Goal: Task Accomplishment & Management: Complete application form

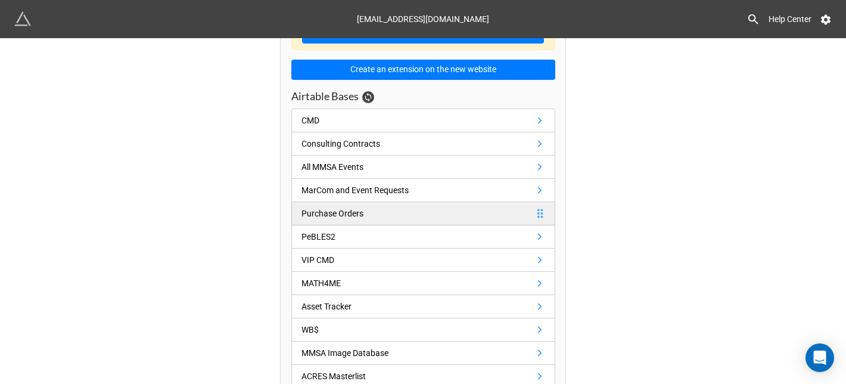
scroll to position [45, 0]
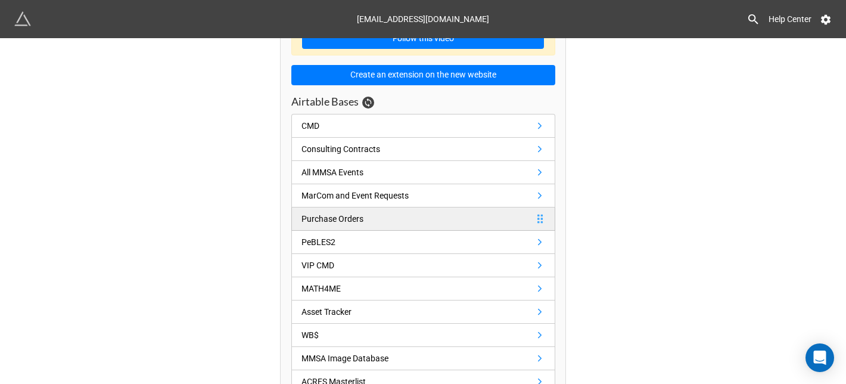
click at [396, 222] on link "Purchase Orders" at bounding box center [423, 218] width 264 height 23
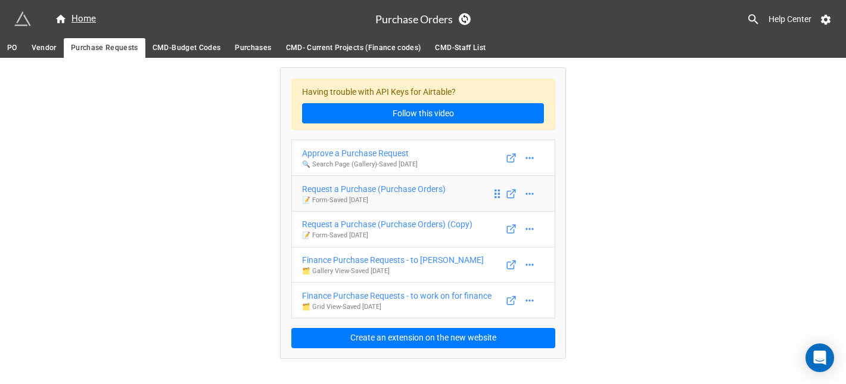
click at [414, 197] on p "📝 Form - Saved [DATE]" at bounding box center [374, 201] width 144 height 10
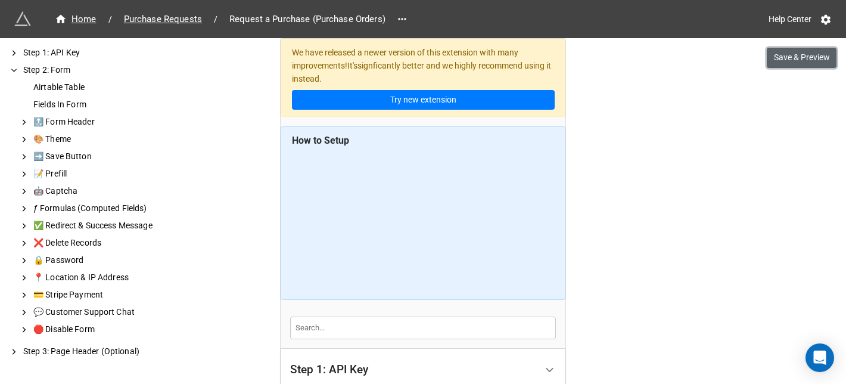
click at [793, 66] on button "Save & Preview" at bounding box center [802, 58] width 70 height 20
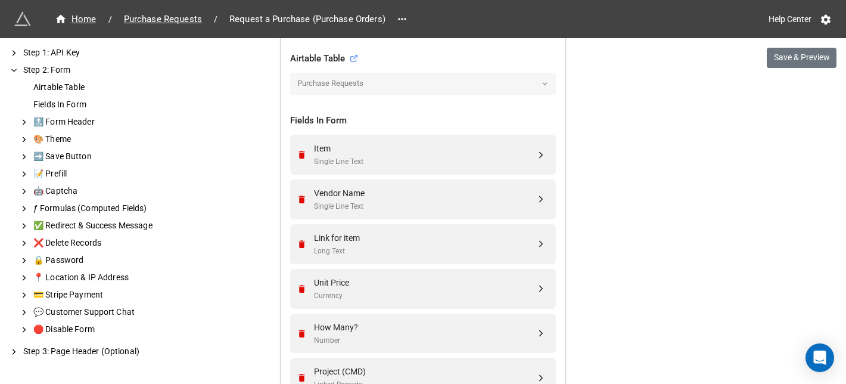
scroll to position [433, 0]
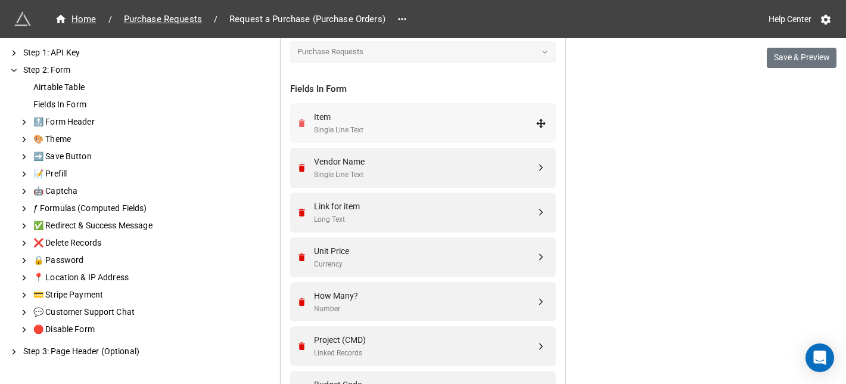
click at [297, 122] on icon "Remove" at bounding box center [302, 123] width 10 height 10
click at [299, 122] on icon "Remove" at bounding box center [302, 123] width 7 height 8
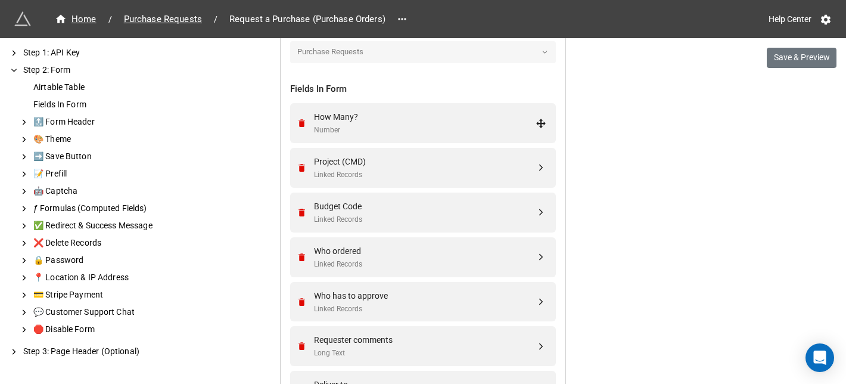
click at [299, 164] on icon "Remove" at bounding box center [302, 168] width 7 height 8
click at [299, 122] on icon "Remove" at bounding box center [302, 123] width 7 height 8
click at [299, 164] on icon "Remove" at bounding box center [302, 168] width 7 height 8
click at [299, 122] on icon "Remove" at bounding box center [302, 123] width 7 height 8
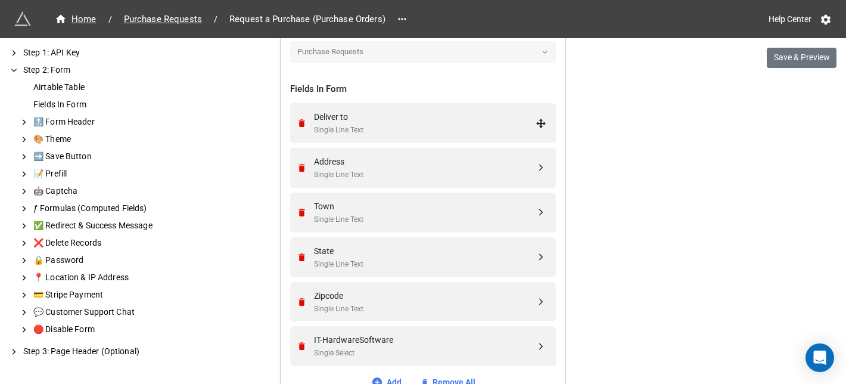
click at [299, 122] on icon "Remove" at bounding box center [302, 123] width 7 height 8
click at [299, 164] on icon "Remove" at bounding box center [302, 168] width 7 height 8
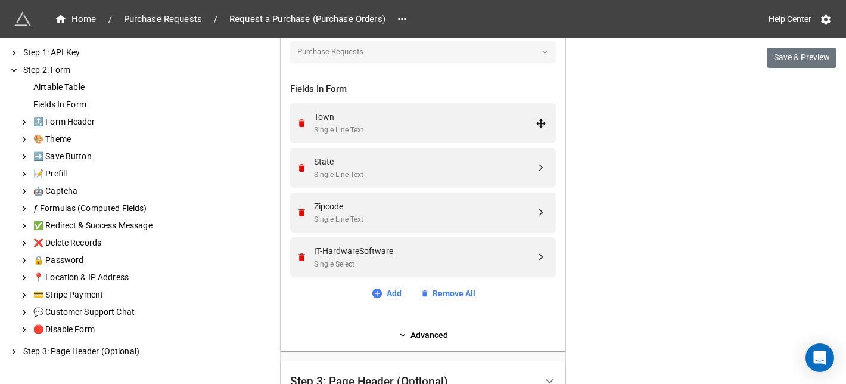
click at [299, 122] on icon "Remove" at bounding box center [302, 123] width 7 height 8
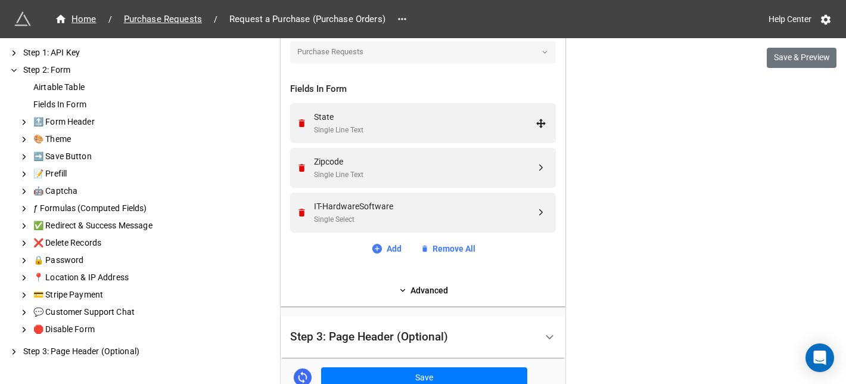
click at [299, 122] on icon "Remove" at bounding box center [302, 123] width 7 height 8
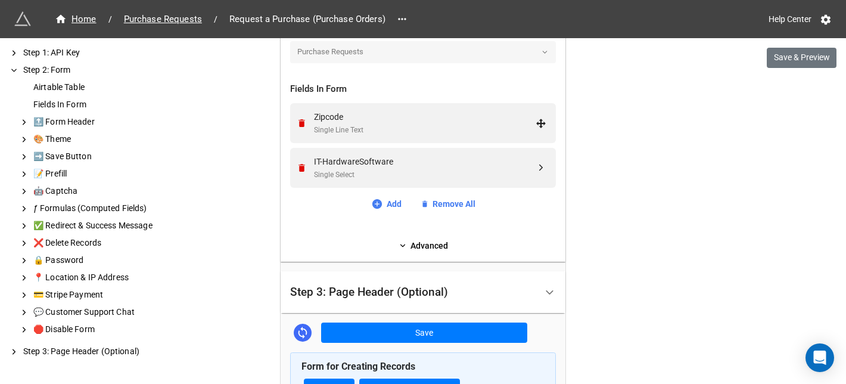
click at [299, 122] on icon "Remove" at bounding box center [302, 123] width 7 height 8
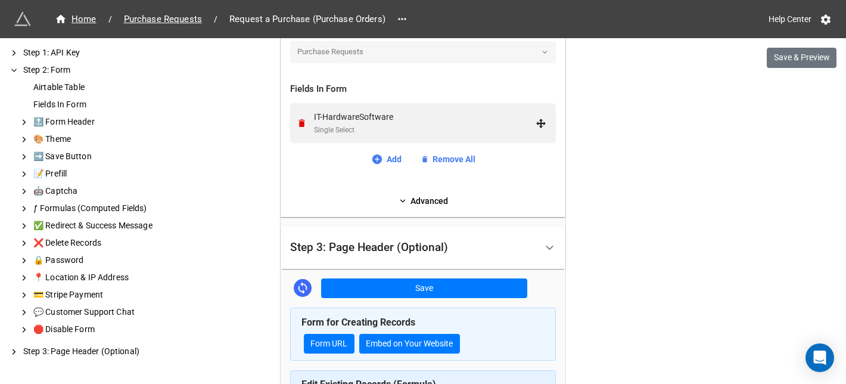
click at [299, 122] on icon "Remove" at bounding box center [302, 123] width 7 height 8
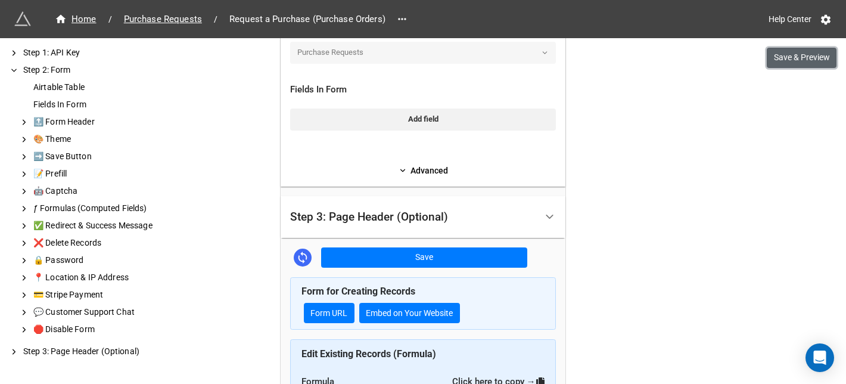
click at [807, 55] on button "Save & Preview" at bounding box center [802, 58] width 70 height 20
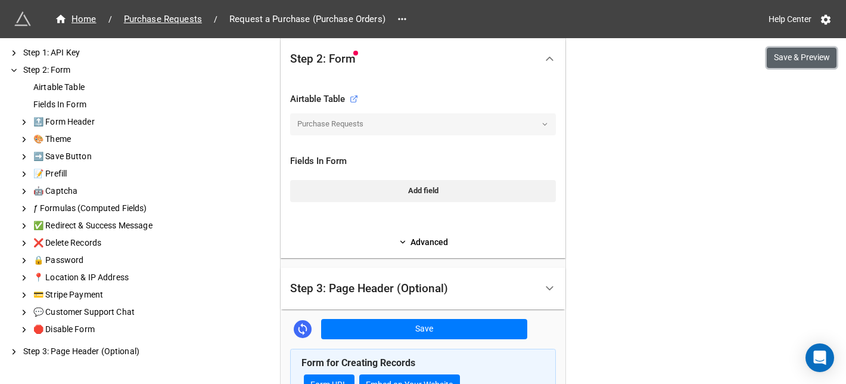
scroll to position [331, 0]
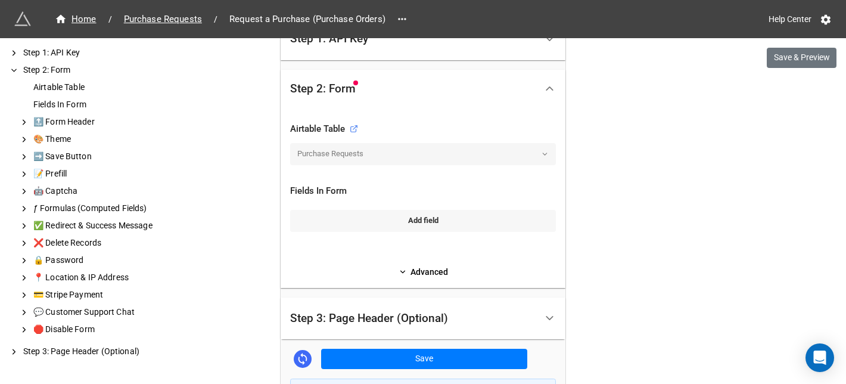
click at [412, 218] on link "Add field" at bounding box center [423, 220] width 266 height 21
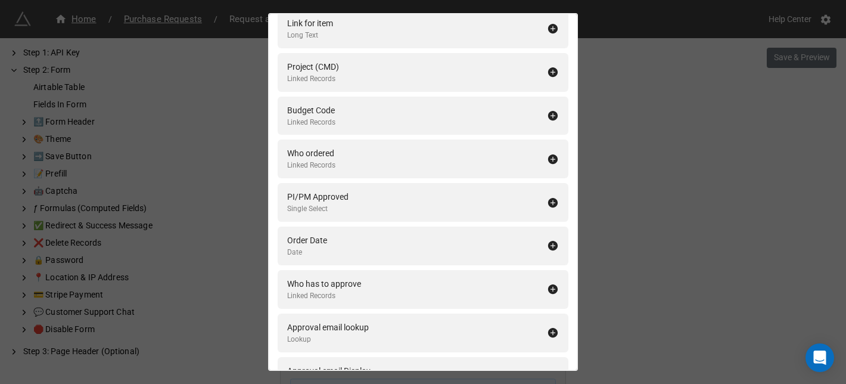
scroll to position [0, 0]
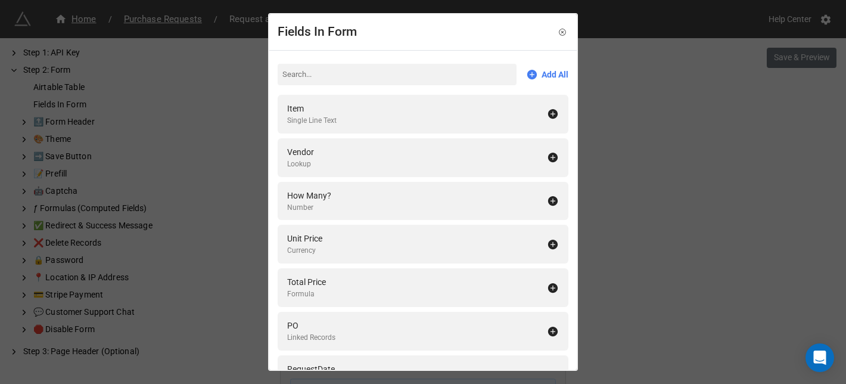
click at [591, 106] on div "Fields In Form Add All Item Single Line Text Vendor Lookup How Many? Number Uni…" at bounding box center [423, 192] width 846 height 384
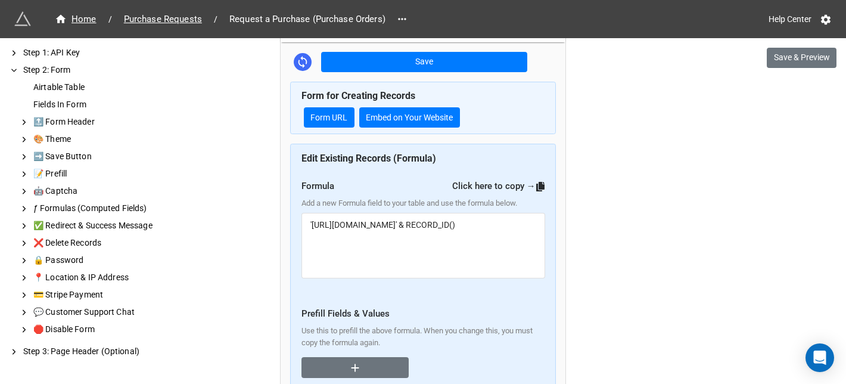
scroll to position [707, 0]
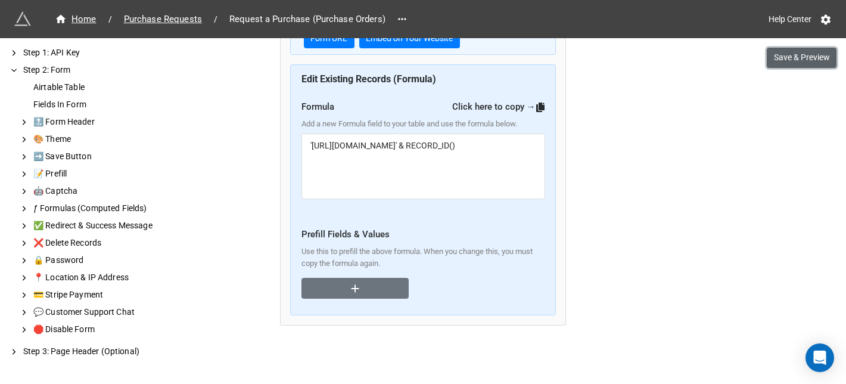
click at [781, 55] on button "Save & Preview" at bounding box center [802, 58] width 70 height 20
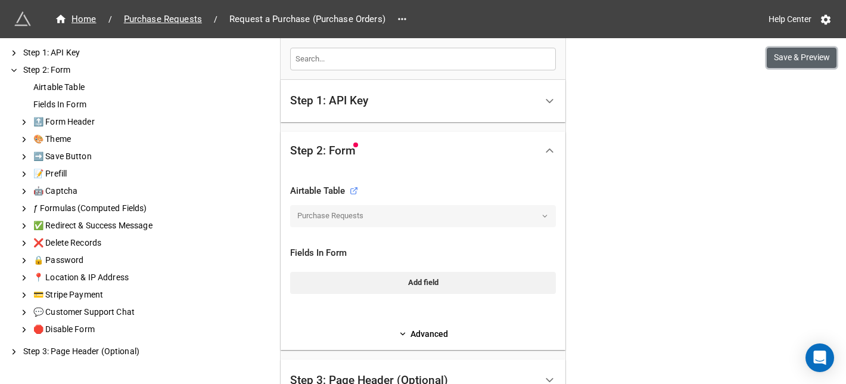
scroll to position [275, 0]
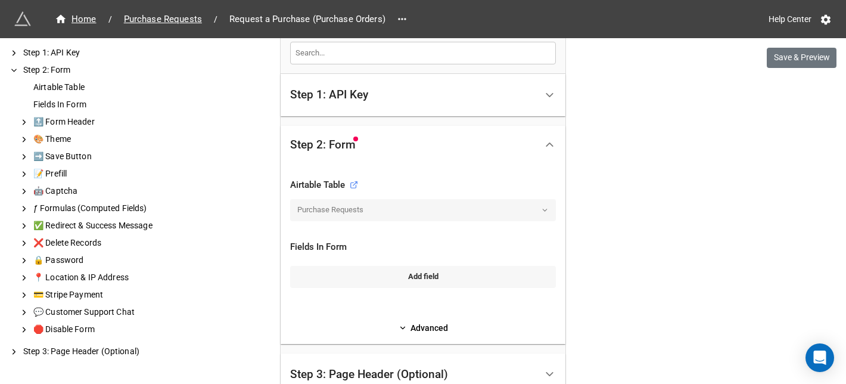
click at [405, 271] on link "Add field" at bounding box center [423, 276] width 266 height 21
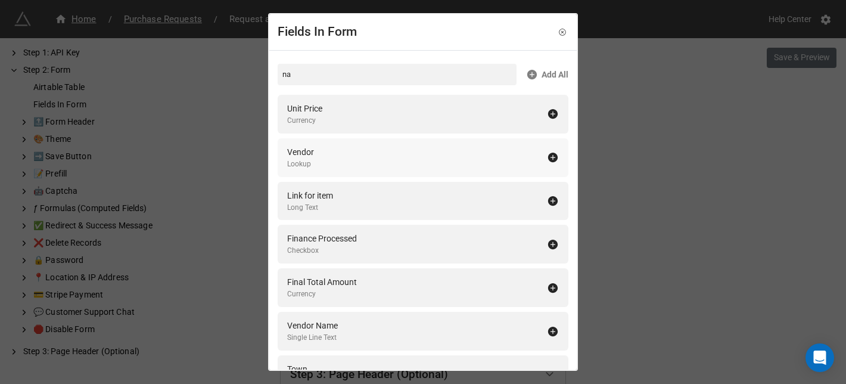
type input "nam"
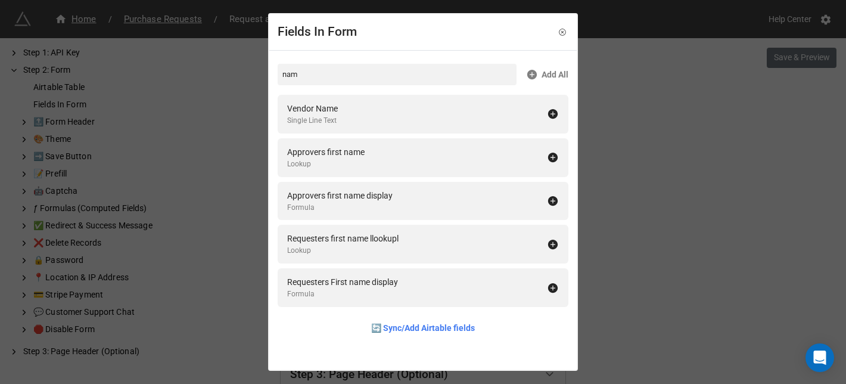
drag, startPoint x: 402, startPoint y: 72, endPoint x: 219, endPoint y: 72, distance: 183.0
click at [219, 72] on div "Fields In Form nam Add All Vendor Name Single Line Text Approvers first name Lo…" at bounding box center [423, 192] width 846 height 384
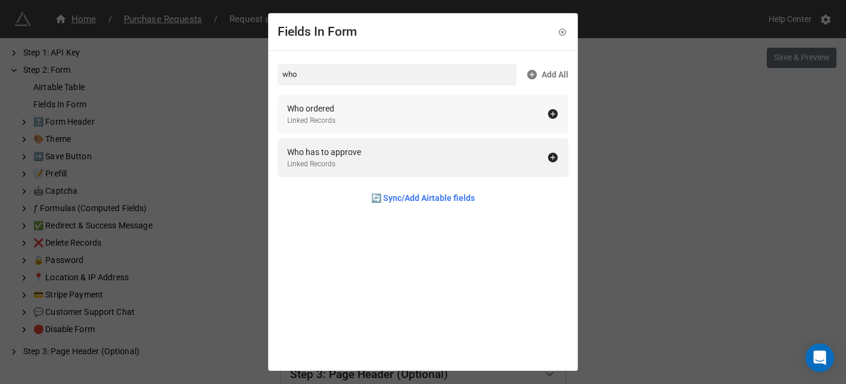
type input "who"
click at [342, 108] on div "Who ordered Linked Records" at bounding box center [417, 114] width 260 height 24
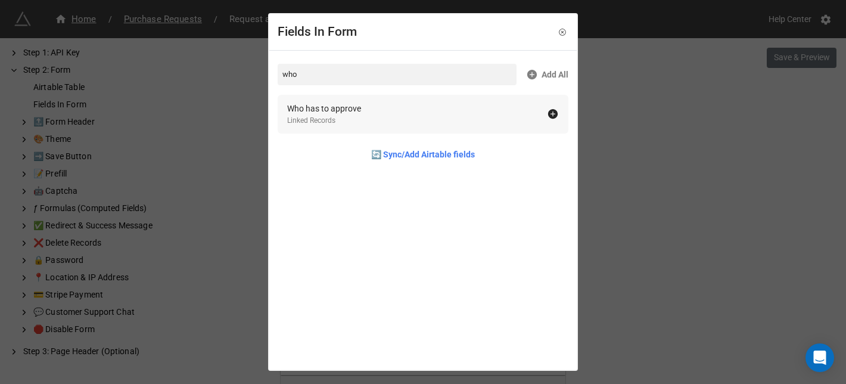
click at [448, 117] on div "Who has to approve Linked Records" at bounding box center [417, 114] width 260 height 24
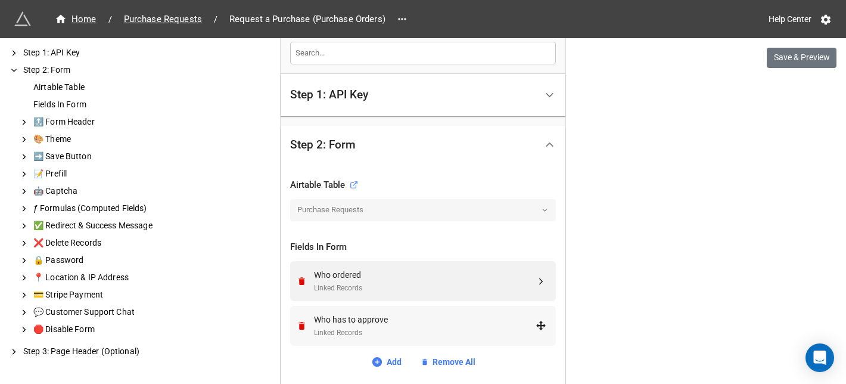
click at [406, 334] on div "Linked Records" at bounding box center [425, 332] width 222 height 11
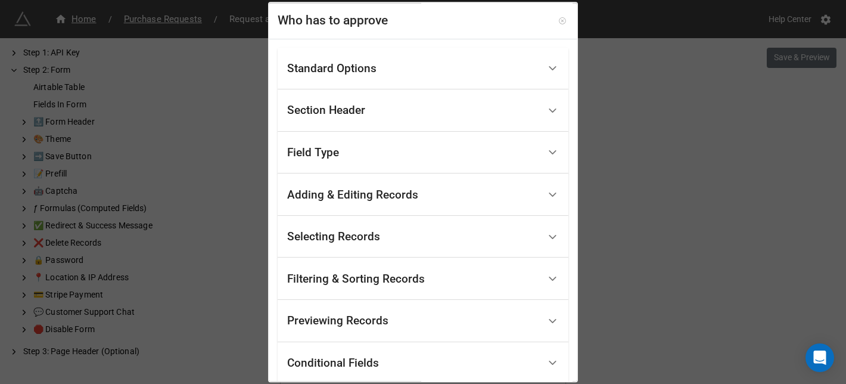
click at [559, 23] on icon at bounding box center [562, 20] width 7 height 7
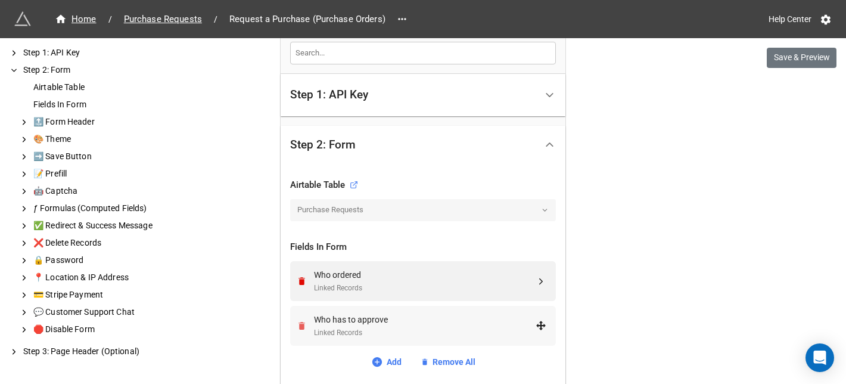
click at [299, 325] on icon "Remove" at bounding box center [302, 326] width 7 height 8
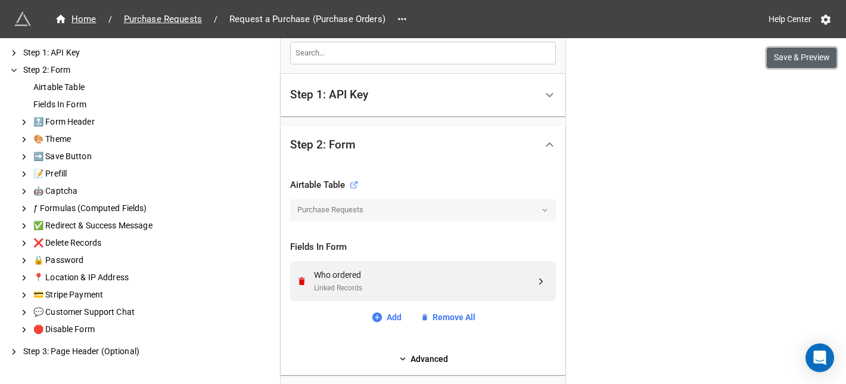
click at [780, 57] on button "Save & Preview" at bounding box center [802, 58] width 70 height 20
click at [445, 313] on link "Remove All" at bounding box center [448, 317] width 55 height 13
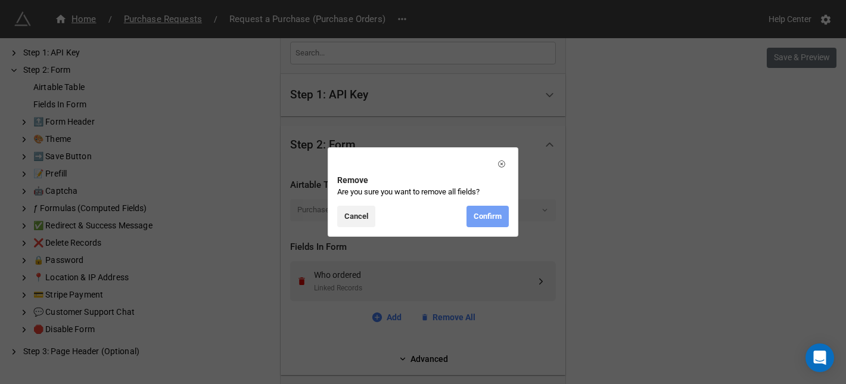
click at [495, 221] on link "Confirm" at bounding box center [488, 216] width 42 height 21
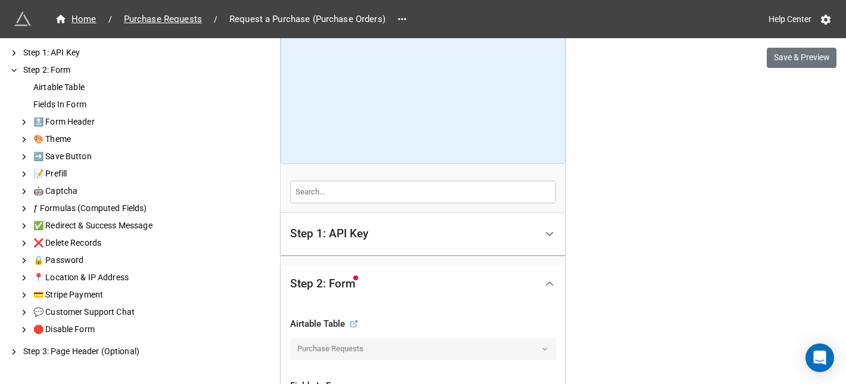
scroll to position [0, 0]
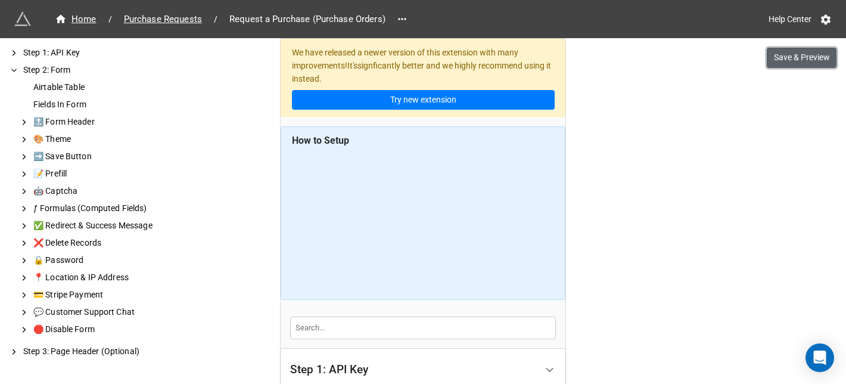
click at [802, 61] on button "Save & Preview" at bounding box center [802, 58] width 70 height 20
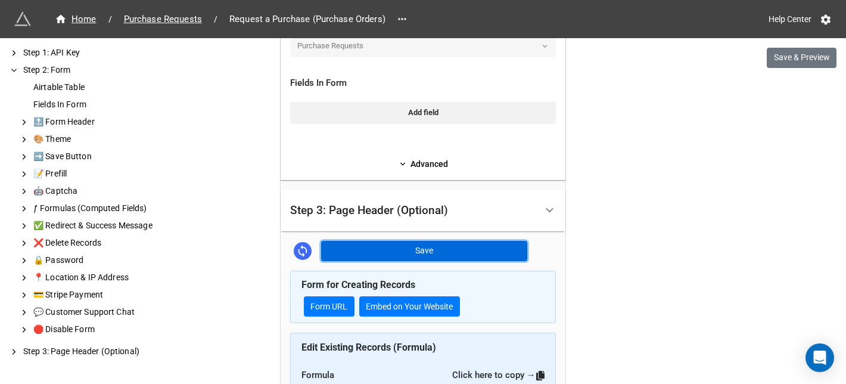
scroll to position [439, 0]
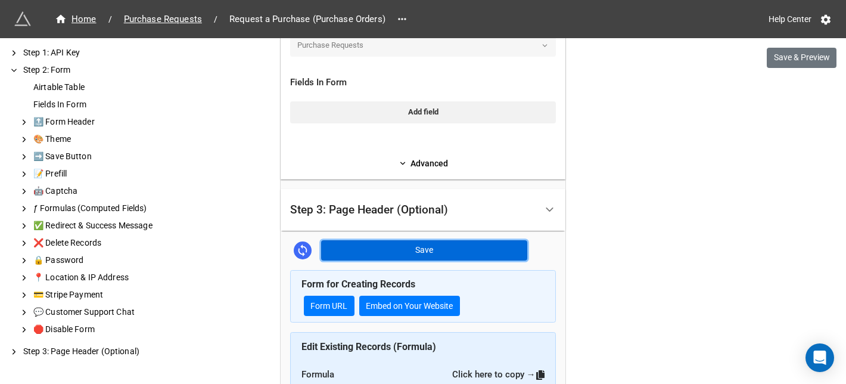
click at [415, 249] on button "Save" at bounding box center [424, 250] width 206 height 20
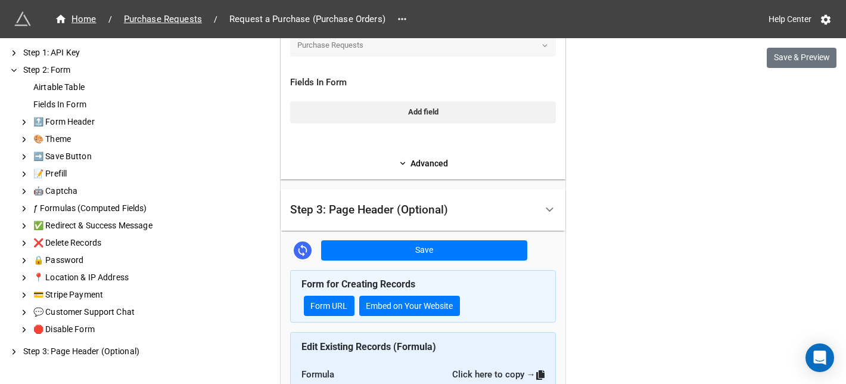
click at [429, 214] on div "Step 3: Page Header (Optional)" at bounding box center [369, 210] width 158 height 12
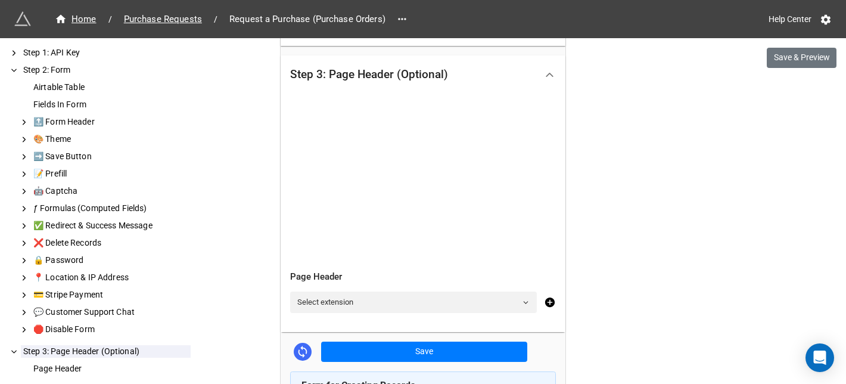
scroll to position [389, 0]
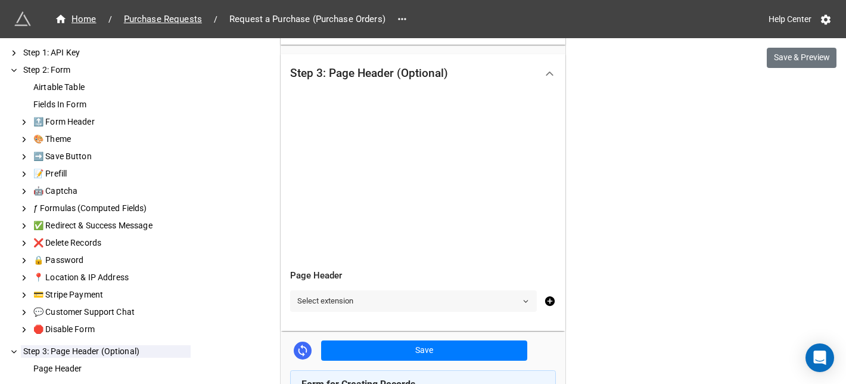
click at [394, 303] on link "Select extension" at bounding box center [413, 300] width 247 height 21
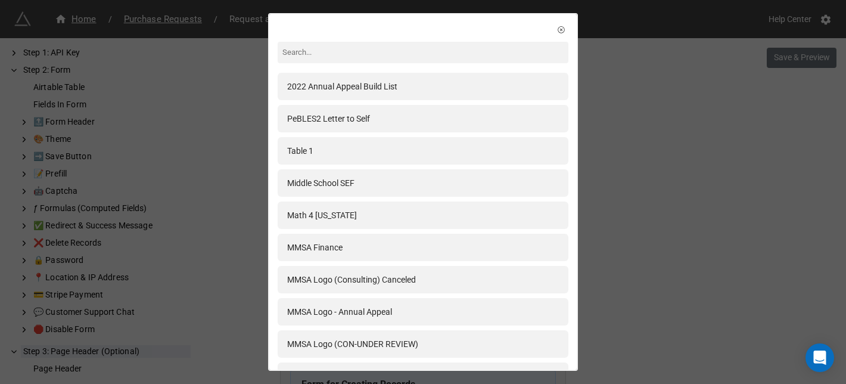
click at [628, 198] on div "2022 Annual Appeal Build List PeBLES2 Letter to Self Table 1 Middle School SEF …" at bounding box center [423, 192] width 846 height 384
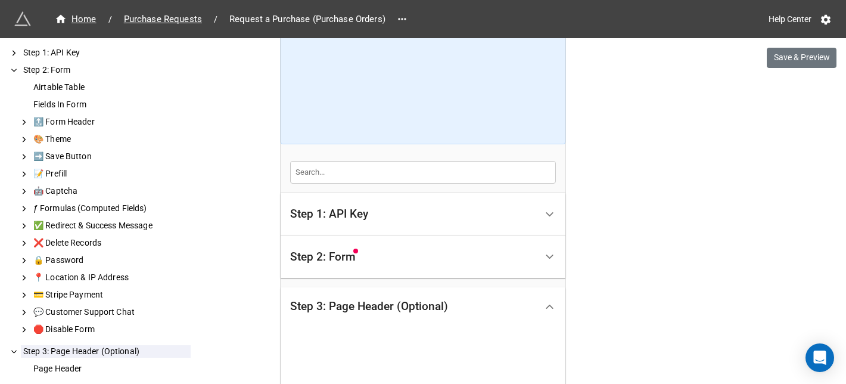
scroll to position [166, 0]
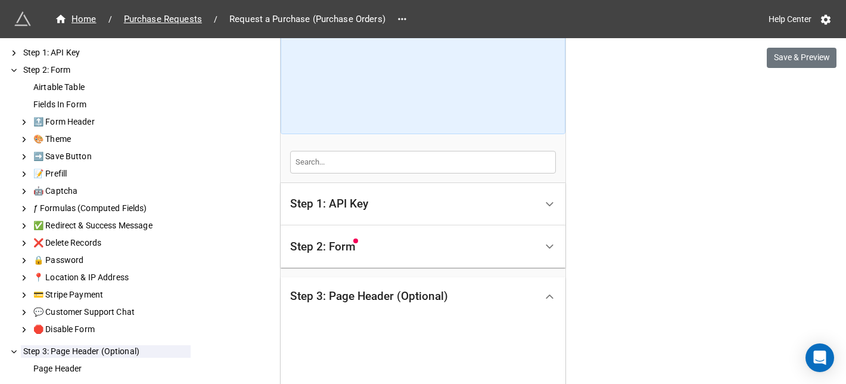
click at [492, 243] on div "Step 2: Form" at bounding box center [413, 246] width 246 height 29
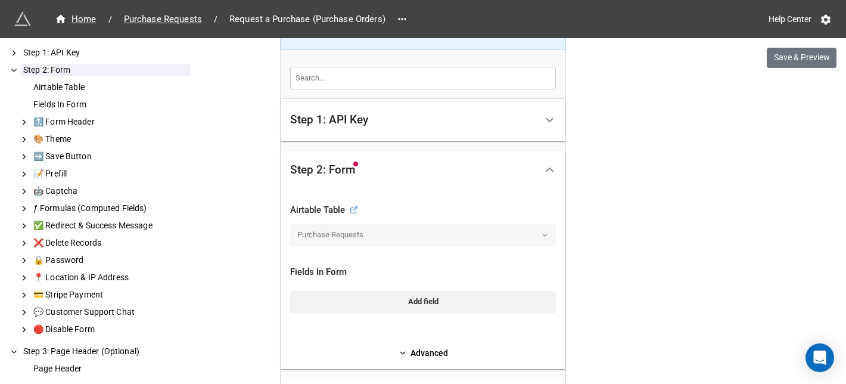
scroll to position [343, 0]
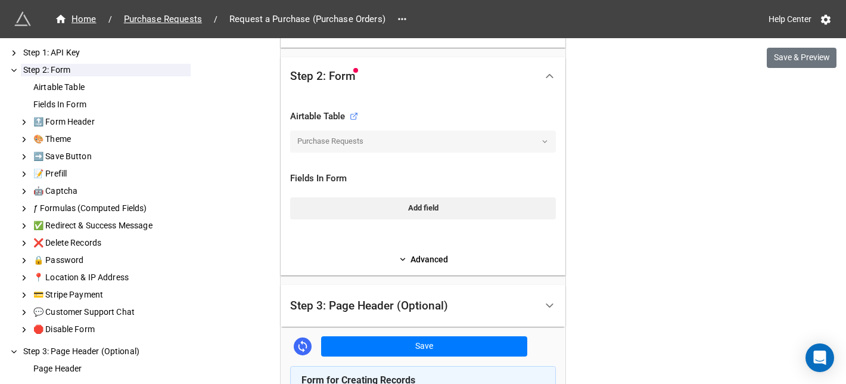
click at [542, 142] on div "Purchase Requests" at bounding box center [423, 141] width 266 height 21
click at [477, 211] on link "Add field" at bounding box center [423, 207] width 266 height 21
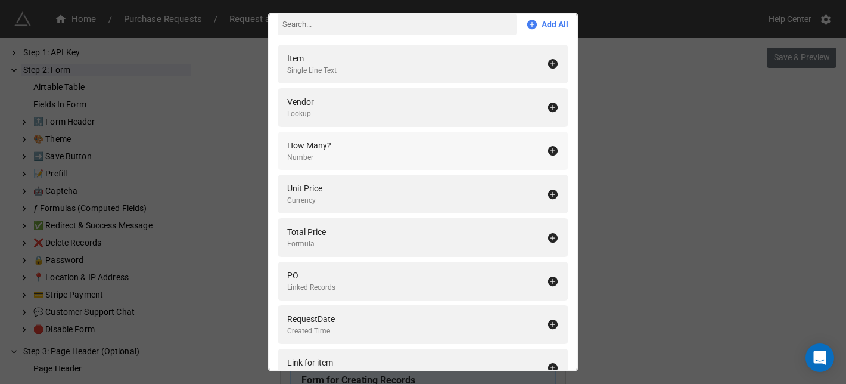
scroll to position [49, 0]
click at [407, 165] on div "How Many? Number" at bounding box center [423, 151] width 291 height 39
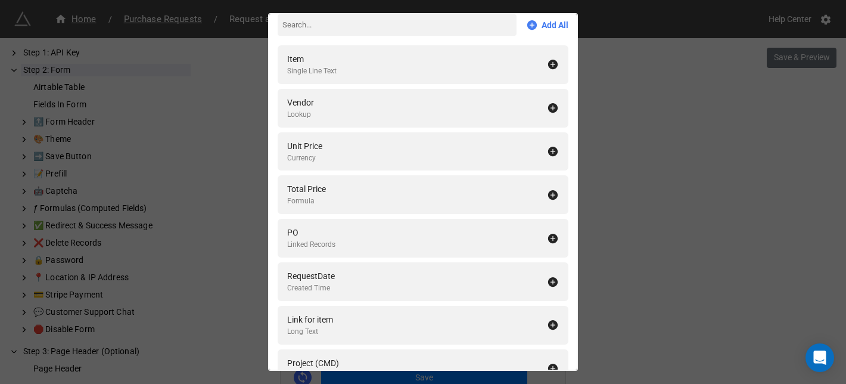
click at [659, 156] on div "Fields In Form Add All Item Single Line Text Vendor Lookup Unit Price Currency …" at bounding box center [423, 192] width 846 height 384
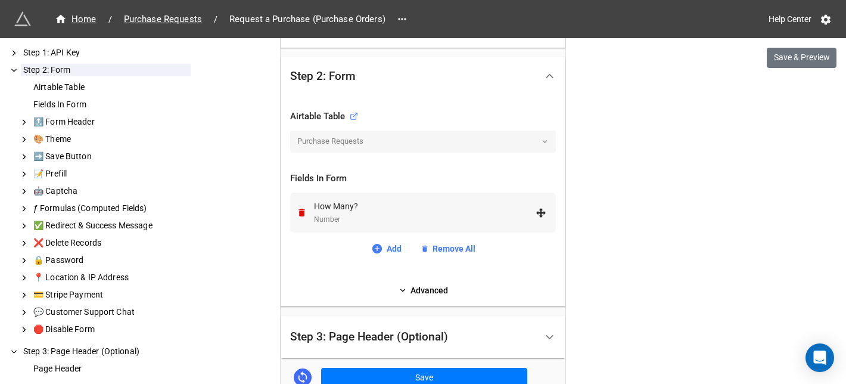
click at [374, 215] on div "Number" at bounding box center [425, 219] width 222 height 11
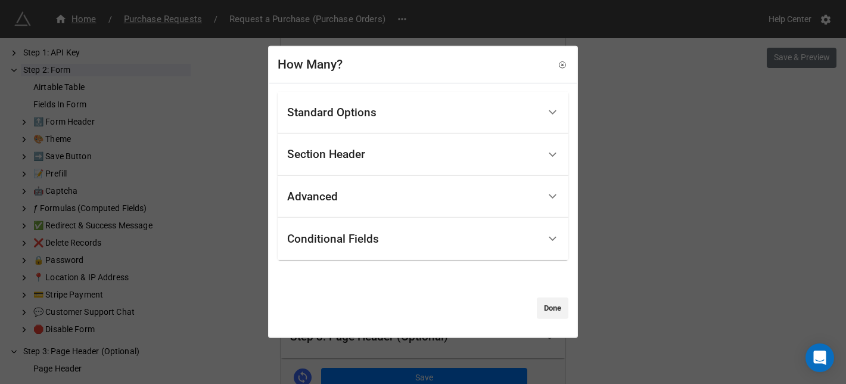
click at [373, 126] on div "Standard Options" at bounding box center [423, 112] width 291 height 42
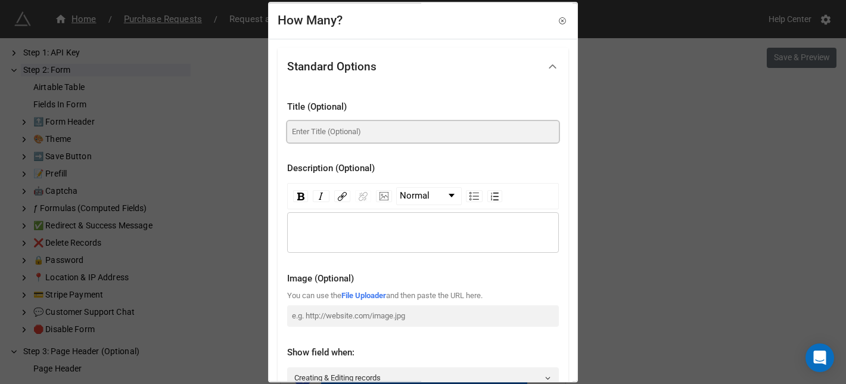
click at [382, 138] on input at bounding box center [423, 131] width 272 height 21
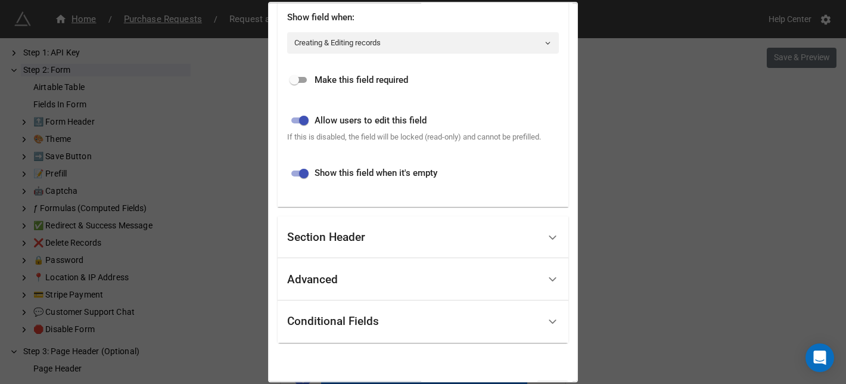
scroll to position [386, 0]
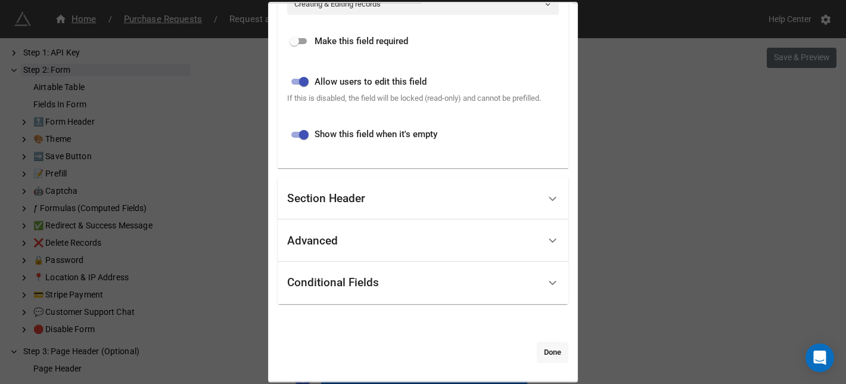
type input "DO NOT USE THIS FORM."
click at [546, 346] on link "Done" at bounding box center [553, 352] width 32 height 21
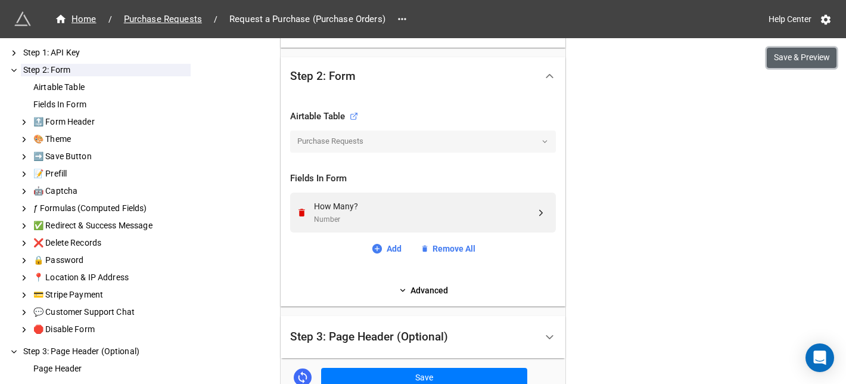
click at [786, 54] on button "Save & Preview" at bounding box center [802, 58] width 70 height 20
click at [777, 61] on button "Save & Preview" at bounding box center [802, 58] width 70 height 20
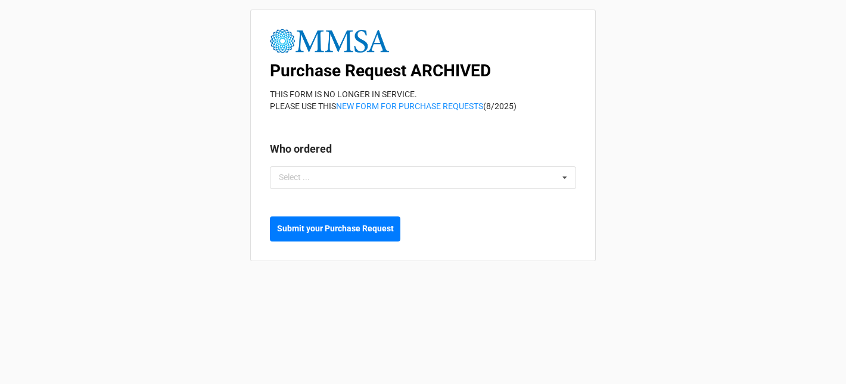
click at [373, 177] on div "Select ... No results found." at bounding box center [423, 177] width 306 height 23
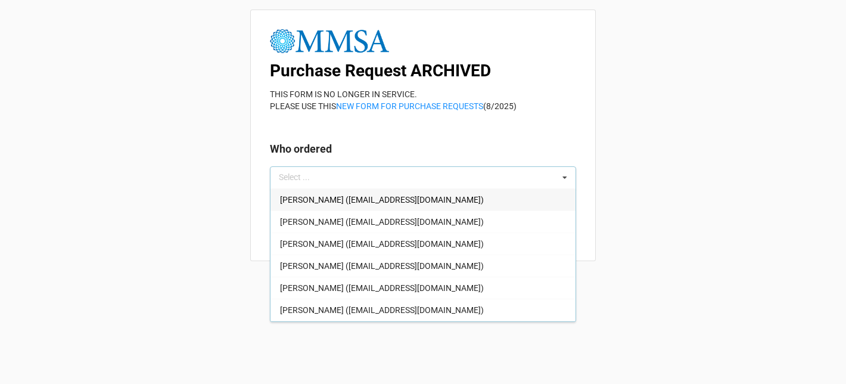
click at [373, 177] on div "Select ... Adrienne Hanson (ahanson@mmsa.org) Alexandria Brasili (abrasili@mmsa…" at bounding box center [423, 177] width 306 height 23
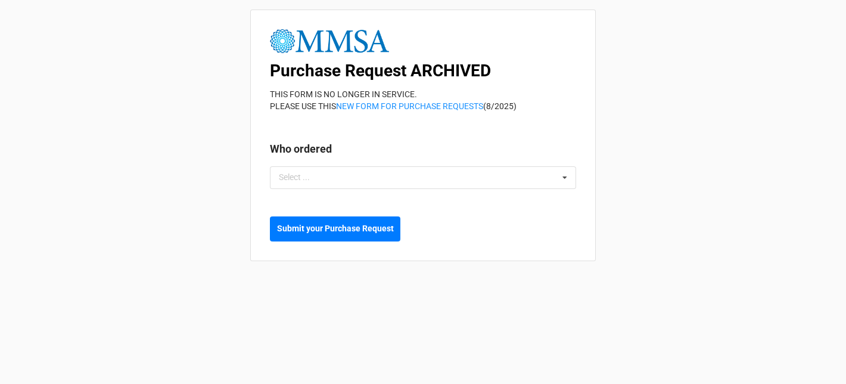
click at [514, 150] on b "Who ordered" at bounding box center [423, 151] width 306 height 21
click at [475, 160] on b "Who ordered" at bounding box center [423, 151] width 306 height 21
click at [471, 177] on div "Select ... No results found." at bounding box center [423, 177] width 306 height 23
click at [565, 113] on div "Purchase Request ARCHIVED THIS FORM IS NO LONGER IN SERVICE. PLEASE USE THIS NE…" at bounding box center [423, 136] width 346 height 252
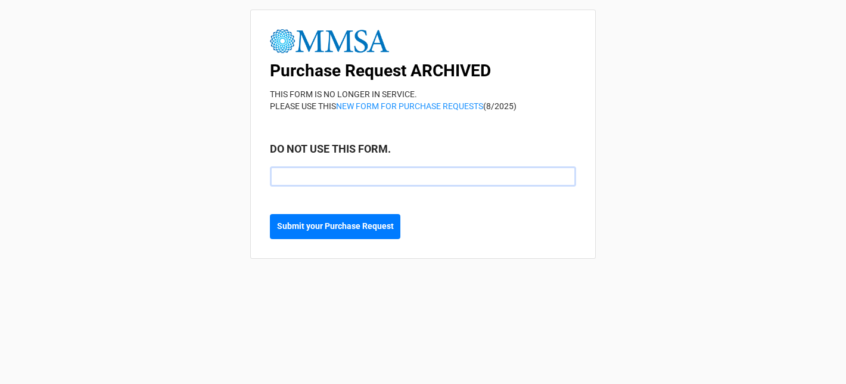
click at [385, 173] on input "text" at bounding box center [423, 176] width 306 height 20
click at [405, 153] on b "DO NOT USE THIS FORM." at bounding box center [423, 151] width 306 height 21
click at [348, 181] on input "text" at bounding box center [423, 176] width 306 height 20
click at [333, 195] on div "Purchase Request ARCHIVED THIS FORM IS NO LONGER IN SERVICE. PLEASE USE THIS NE…" at bounding box center [423, 134] width 346 height 249
